Goal: Check status: Check status

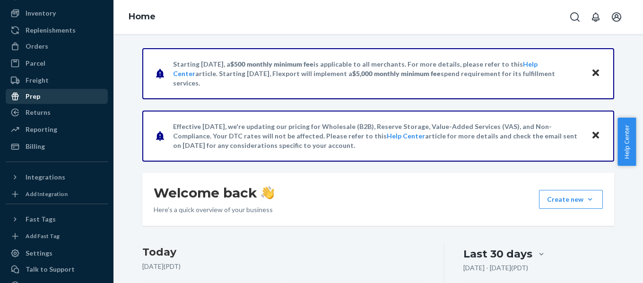
scroll to position [8, 0]
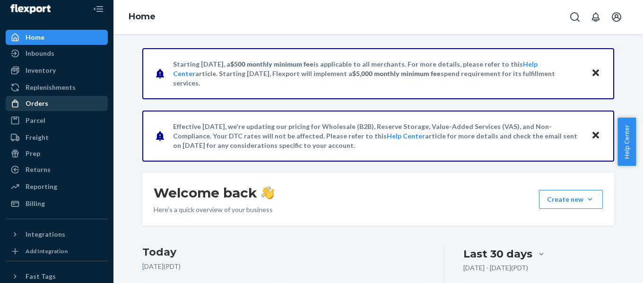
click at [40, 101] on div "Orders" at bounding box center [37, 103] width 23 height 9
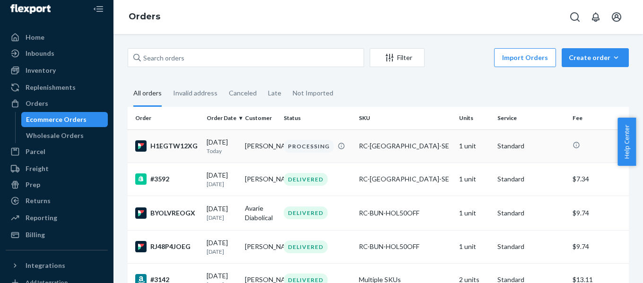
click at [185, 147] on div "H1EGTW12XG" at bounding box center [167, 145] width 64 height 11
